Goal: Find specific page/section: Find specific page/section

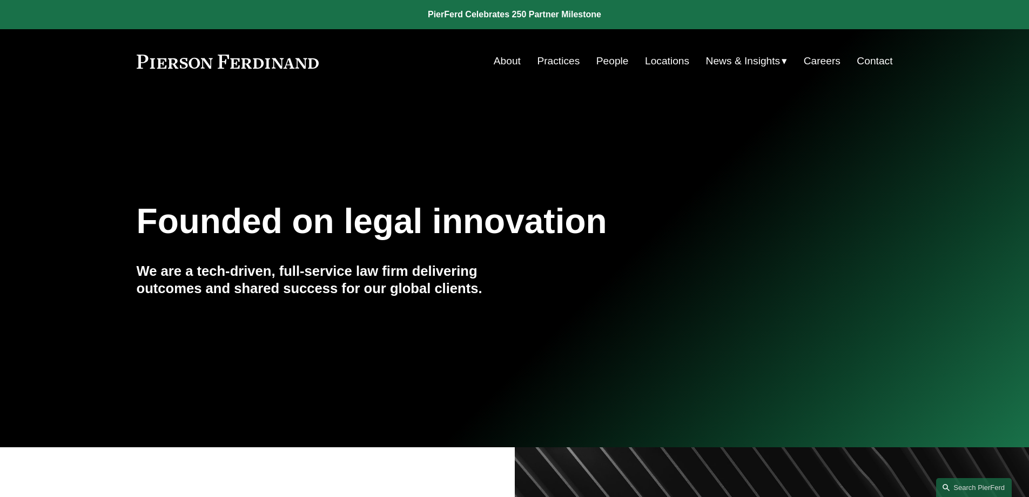
click at [608, 58] on link "People" at bounding box center [612, 61] width 32 height 21
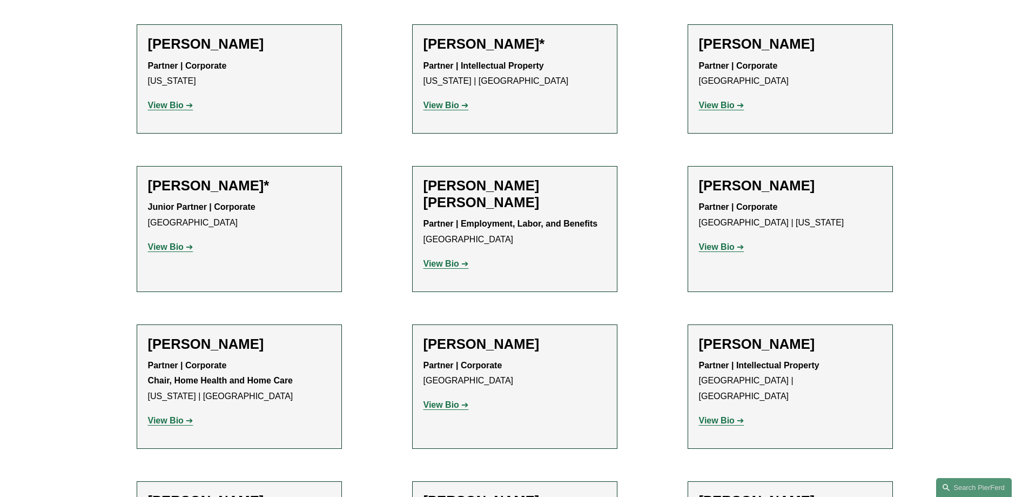
scroll to position [607, 0]
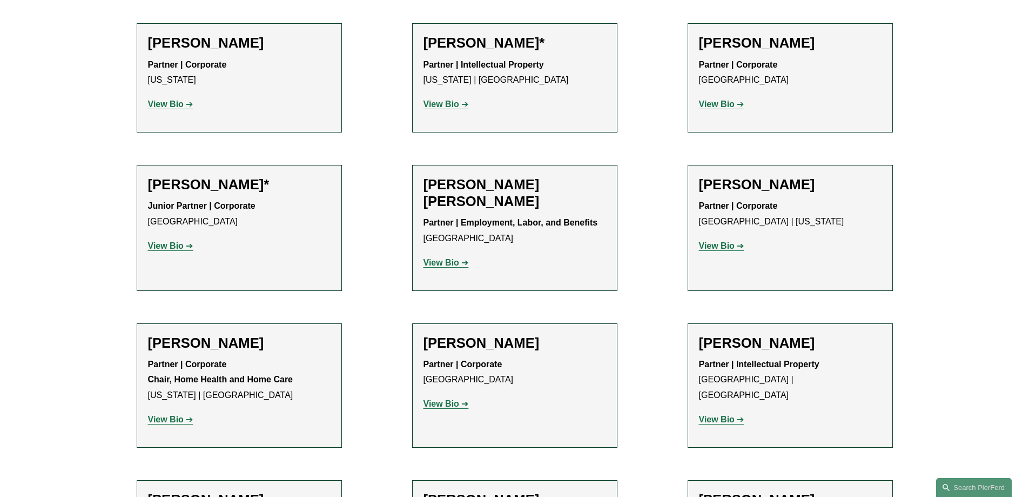
click at [712, 247] on strong "View Bio" at bounding box center [717, 245] width 36 height 9
